Goal: Contribute content: Add original content to the website for others to see

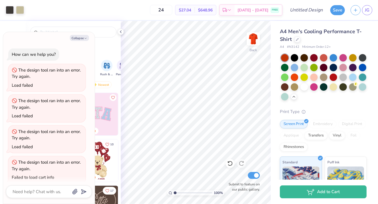
scroll to position [32, 0]
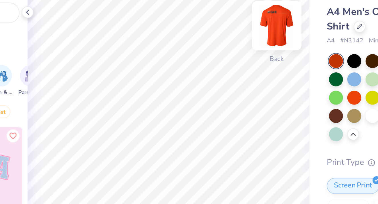
type textarea "x"
type input "24"
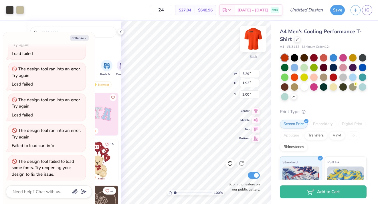
click at [253, 49] on img at bounding box center [253, 38] width 23 height 23
click at [253, 45] on img at bounding box center [253, 38] width 23 height 23
click at [253, 45] on img at bounding box center [252, 38] width 11 height 11
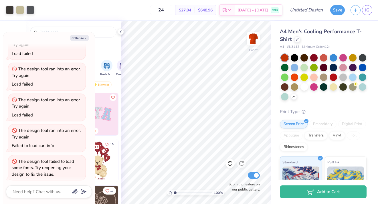
type textarea "x"
click at [172, 11] on input "24" at bounding box center [161, 10] width 22 height 10
type input "2"
type input "3"
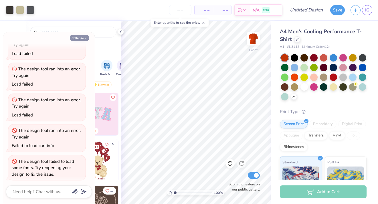
click at [80, 37] on button "Collapse" at bounding box center [79, 38] width 19 height 6
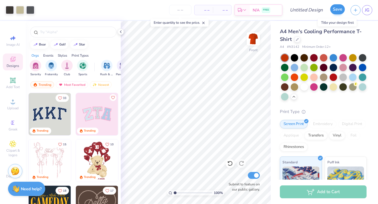
click at [339, 11] on button "Save" at bounding box center [337, 9] width 15 height 10
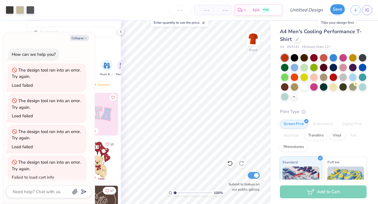
scroll to position [47, 0]
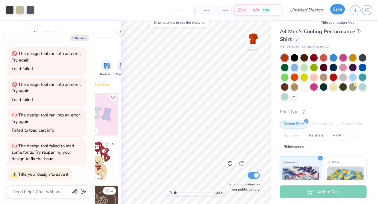
type textarea "x"
type textarea "N"
type textarea "x"
type textarea "Ne"
type textarea "x"
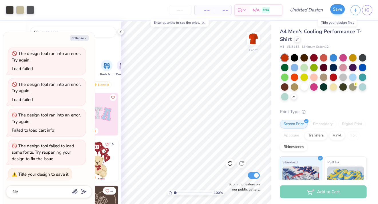
type textarea "New"
type textarea "x"
type textarea "New"
type textarea "x"
type textarea "New O"
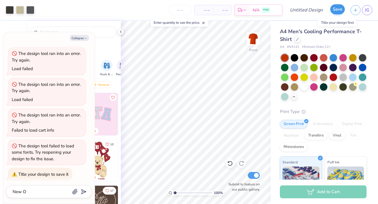
type textarea "x"
type textarea "New Or"
type textarea "x"
type textarea "New O"
type textarea "x"
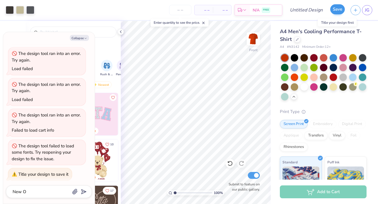
type textarea "New"
type textarea "x"
type textarea "New"
type textarea "x"
type textarea "New-"
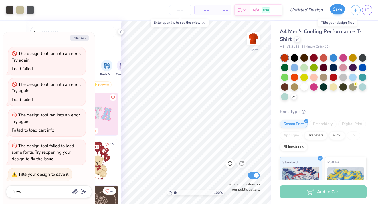
type textarea "x"
type textarea "New-O"
type textarea "x"
type textarea "New-Or"
type textarea "x"
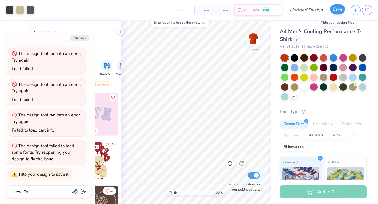
type textarea "New-Ora"
type textarea "x"
type textarea "New-Oran"
type textarea "x"
type textarea "New-Orang"
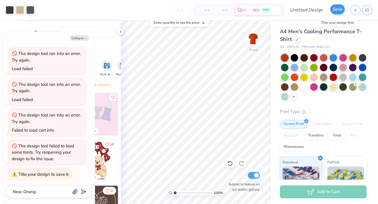
type textarea "x"
type textarea "New-Orange"
type textarea "x"
type textarea "New-Orange-"
type textarea "x"
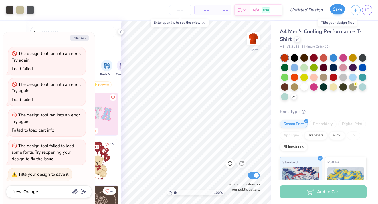
type textarea "New-Orange-O"
type textarea "x"
type textarea "New-Orange-OG"
click at [85, 194] on button "submit" at bounding box center [83, 191] width 6 height 6
type textarea "x"
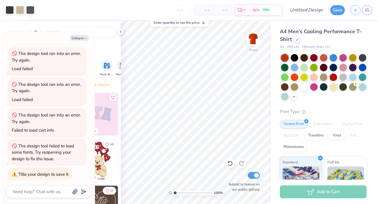
scroll to position [84, 0]
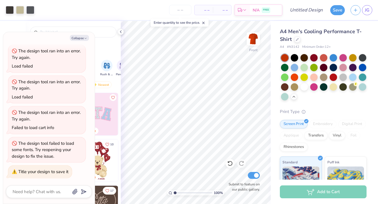
type input "New-Orange-OG"
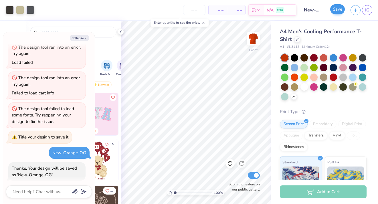
click at [339, 12] on button "Save" at bounding box center [337, 9] width 15 height 10
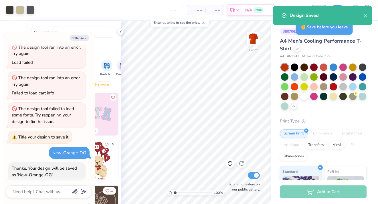
type textarea "x"
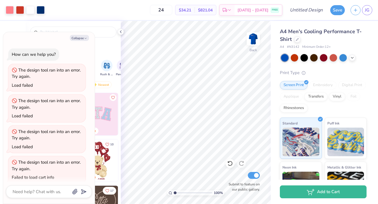
scroll to position [32, 0]
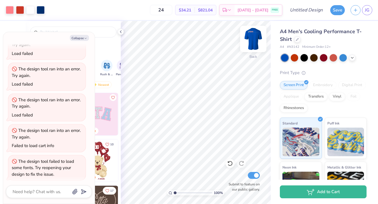
click at [250, 41] on img at bounding box center [253, 38] width 23 height 23
click at [250, 41] on img at bounding box center [252, 38] width 11 height 11
click at [335, 8] on button "Save" at bounding box center [337, 9] width 15 height 10
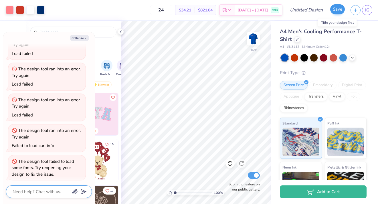
type textarea "x"
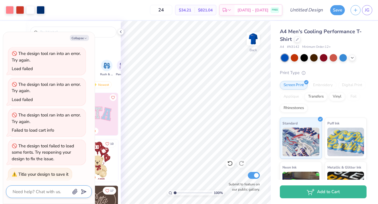
type textarea "N"
type textarea "x"
type textarea "Ne"
type textarea "x"
type textarea "New"
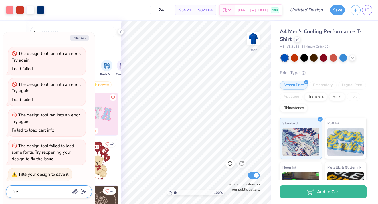
type textarea "x"
type textarea "New"
type textarea "x"
type textarea "New"
type textarea "x"
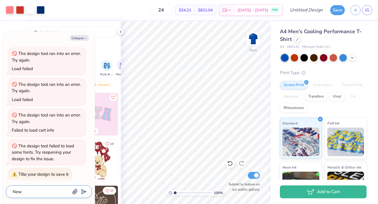
type textarea "New-"
type textarea "x"
type textarea "New-B"
type textarea "x"
type textarea "New-Bl"
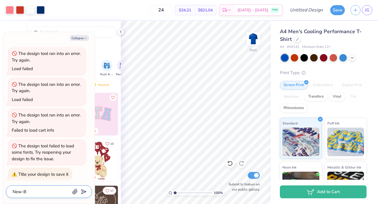
type textarea "x"
type textarea "New-Blu"
type textarea "x"
type textarea "New-Blue"
type textarea "x"
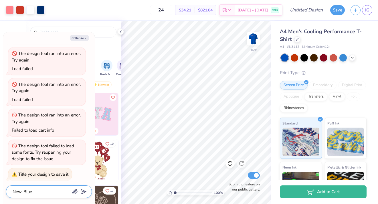
type textarea "New-Blue-"
type textarea "x"
type textarea "New-Blue-U"
type textarea "x"
type textarea "New-Blue-[GEOGRAPHIC_DATA]"
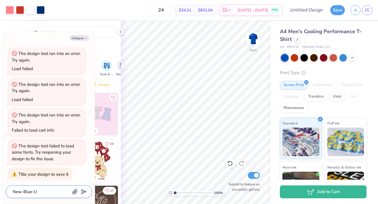
type textarea "x"
type textarea "New-Blue-[GEOGRAPHIC_DATA]"
type textarea "x"
type input "New-Blue-[GEOGRAPHIC_DATA]"
type textarea "x"
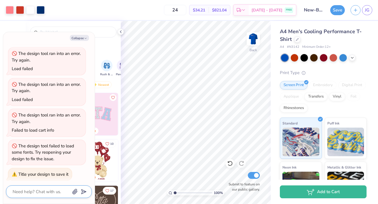
scroll to position [84, 0]
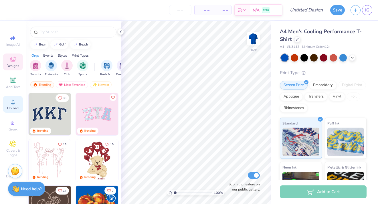
click at [17, 104] on div "Upload" at bounding box center [13, 104] width 20 height 17
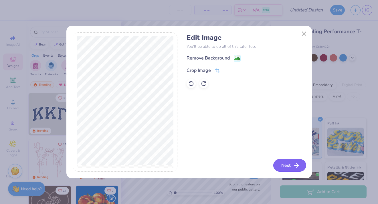
click at [289, 164] on button "Next" at bounding box center [289, 165] width 33 height 13
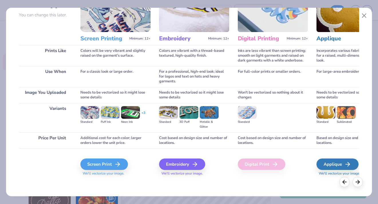
scroll to position [53, 0]
click at [113, 167] on div "Screen Print" at bounding box center [104, 164] width 47 height 11
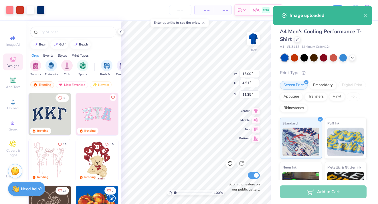
type input "5.57"
type input "1.67"
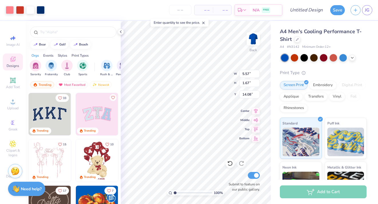
type input "2.16"
click at [250, 39] on img at bounding box center [253, 38] width 23 height 23
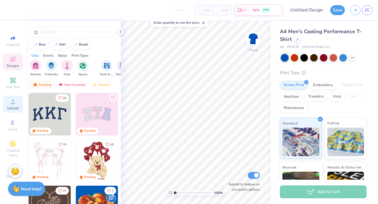
click at [11, 108] on span "Upload" at bounding box center [12, 108] width 11 height 5
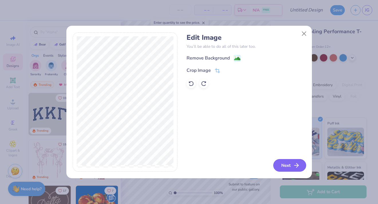
click at [288, 169] on button "Next" at bounding box center [289, 165] width 33 height 13
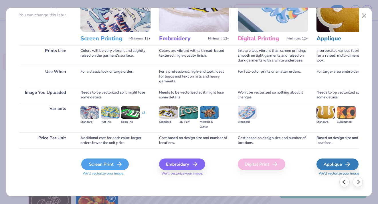
click at [110, 166] on div "Screen Print" at bounding box center [104, 164] width 47 height 11
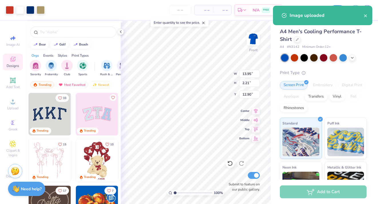
type input "1.90"
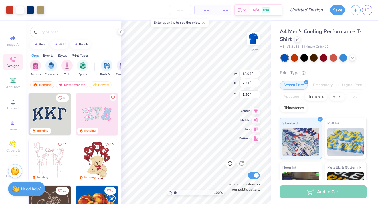
type input "0.79"
type input "1.90"
click at [253, 44] on img at bounding box center [253, 38] width 23 height 23
type input "1.33"
type input "2.16"
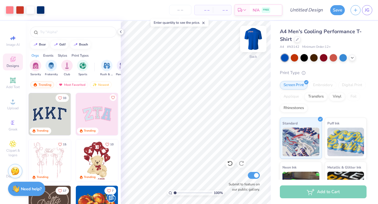
click at [253, 37] on img at bounding box center [253, 38] width 23 height 23
click at [251, 37] on img at bounding box center [253, 38] width 23 height 23
click at [338, 10] on button "Save" at bounding box center [337, 9] width 15 height 10
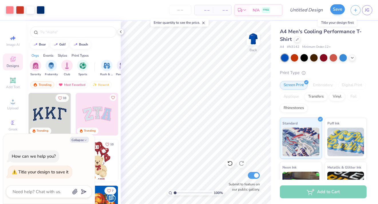
type textarea "G"
type textarea "x"
type textarea "GH"
type textarea "x"
type textarea "GHI"
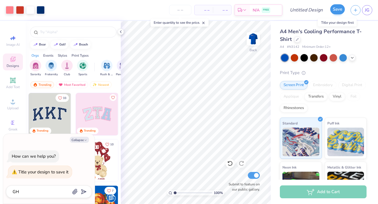
type textarea "x"
type textarea "GH"
type textarea "x"
type textarea "G"
type textarea "x"
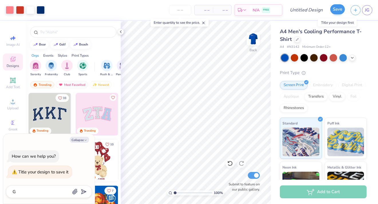
type textarea "x"
type textarea "R"
type textarea "x"
type textarea "RO"
type textarea "x"
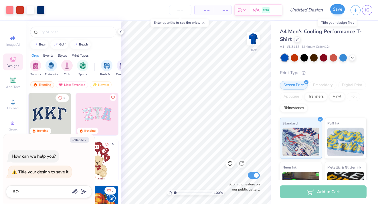
type textarea "ROy"
type textarea "x"
type textarea "ROyh"
type textarea "x"
type textarea "ROyha"
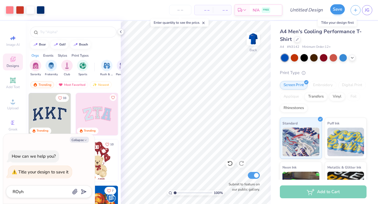
type textarea "x"
type textarea "ROyh"
type textarea "x"
type textarea "ROy"
type textarea "x"
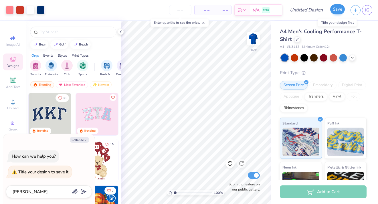
type textarea "RO"
type textarea "x"
type textarea "R"
type textarea "x"
type textarea "Ro"
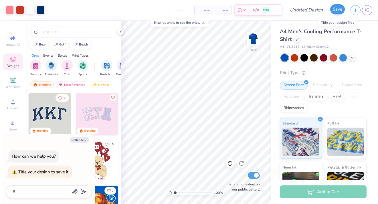
type textarea "x"
type textarea "Roy"
type textarea "x"
type textarea "Roya"
type textarea "x"
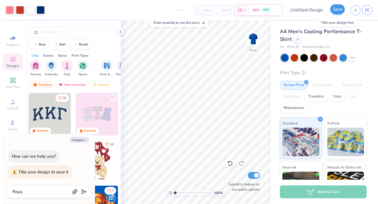
type textarea "Royal"
type textarea "x"
type textarea "Royal_"
type textarea "x"
type textarea "Royal_G"
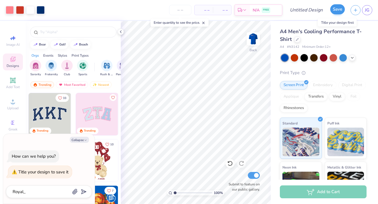
type textarea "x"
type textarea "Royal_GH"
type textarea "x"
type textarea "Royal_GHI"
type textarea "x"
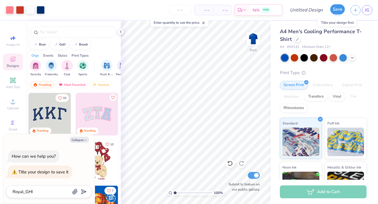
type textarea "Royal_GH"
type textarea "x"
type textarea "Royal_GHI"
type textarea "x"
type textarea "Royal_GHI_"
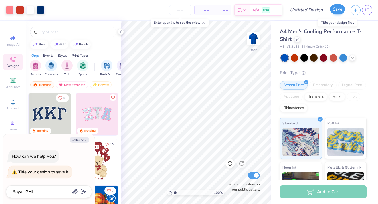
type textarea "x"
type textarea "Royal_GHI_N"
type textarea "x"
type textarea "Royal_GHI_NE"
type textarea "x"
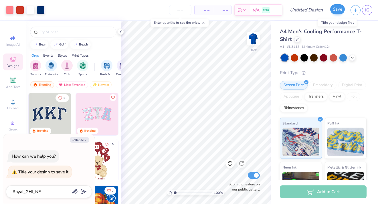
type textarea "Royal_GHI_NEW"
type textarea "x"
type textarea "Royal_GHI_NEWU"
type textarea "x"
type textarea "Royal_GHI_NEWUS"
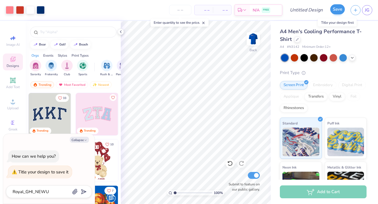
type textarea "x"
type textarea "Royal_GHI_NEWUSA"
type textarea "x"
type textarea "Royal_GHI_NEWUSA"
type textarea "x"
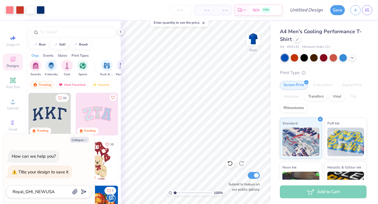
click at [82, 194] on polygon "submit" at bounding box center [82, 192] width 7 height 7
type input "Royal_GHI_NEWUSA"
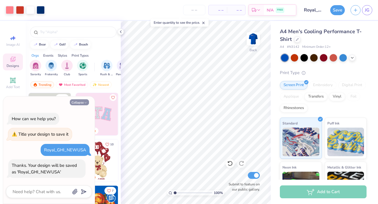
click at [84, 101] on button "Collapse" at bounding box center [79, 102] width 19 height 6
type textarea "x"
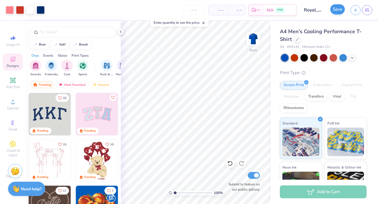
click at [335, 6] on button "Save" at bounding box center [337, 9] width 15 height 10
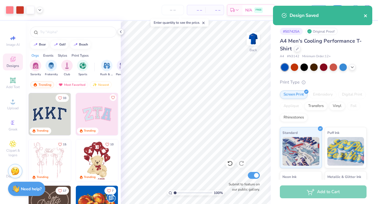
click at [366, 16] on icon "close" at bounding box center [365, 15] width 3 height 3
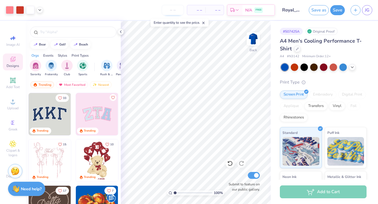
click at [173, 8] on input "number" at bounding box center [173, 10] width 22 height 10
type input "33"
